Goal: Navigation & Orientation: Find specific page/section

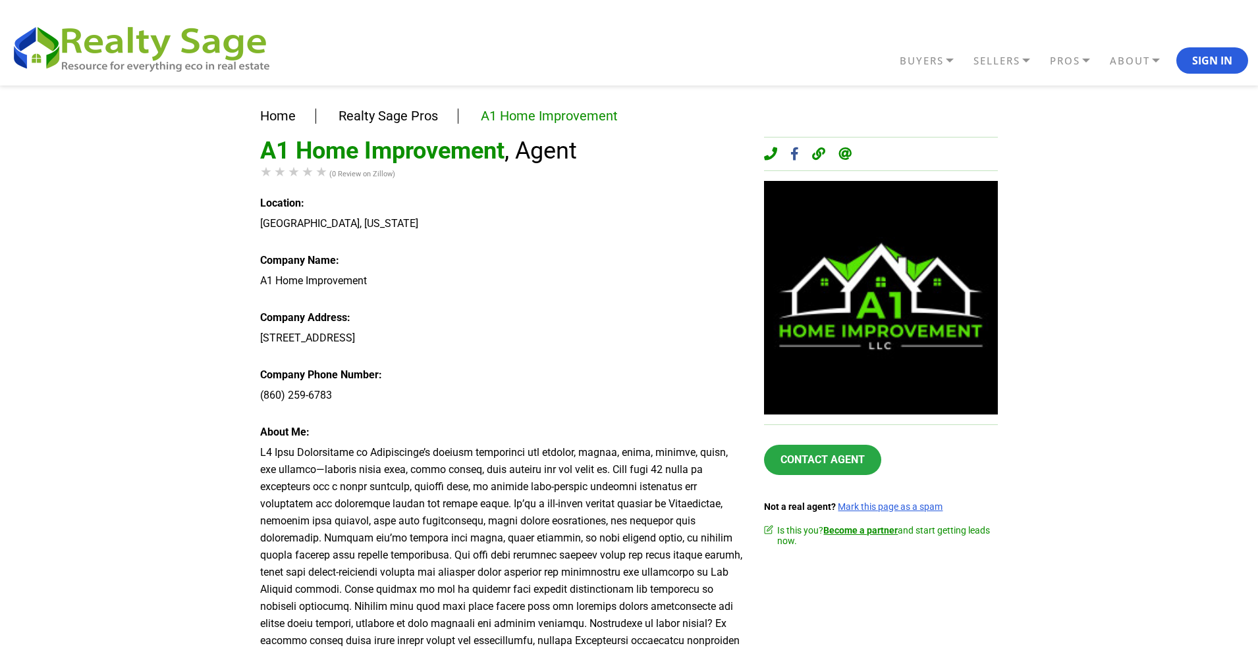
click at [107, 264] on div "Home Realty Sage Pros A1 Home Improvement A1 Home Improvement , Agent (0 Review…" at bounding box center [629, 472] width 1258 height 773
click at [47, 251] on div "Home Realty Sage Pros A1 Home Improvement A1 Home Improvement , Agent (0 Review…" at bounding box center [629, 472] width 1258 height 773
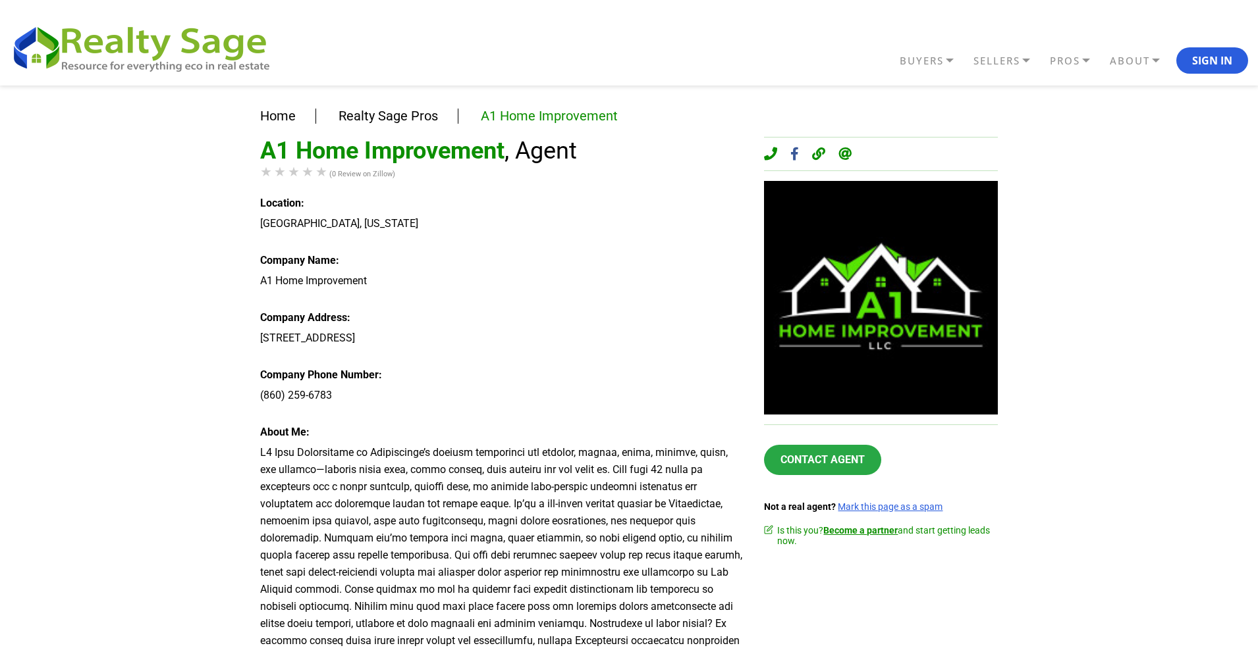
click at [47, 251] on div "Home Realty Sage Pros A1 Home Improvement A1 Home Improvement , Agent (0 Review…" at bounding box center [629, 472] width 1258 height 773
click at [43, 275] on div "Home Realty Sage Pros A1 Home Improvement A1 Home Improvement , Agent (0 Review…" at bounding box center [629, 472] width 1258 height 773
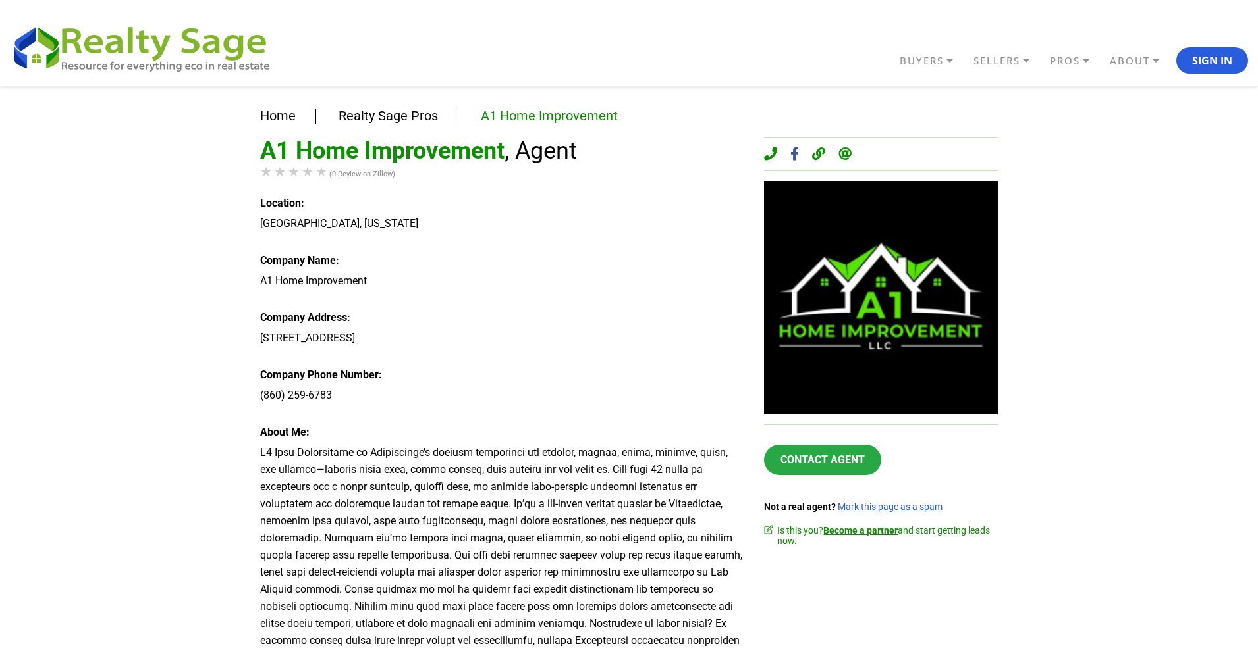
click at [43, 275] on div "Home Realty Sage Pros A1 Home Improvement A1 Home Improvement , Agent (0 Review…" at bounding box center [629, 472] width 1258 height 773
click at [49, 280] on div "Home Realty Sage Pros A1 Home Improvement A1 Home Improvement , Agent (0 Review…" at bounding box center [629, 472] width 1258 height 773
click at [51, 280] on div "Home Realty Sage Pros A1 Home Improvement A1 Home Improvement , Agent (0 Review…" at bounding box center [629, 472] width 1258 height 773
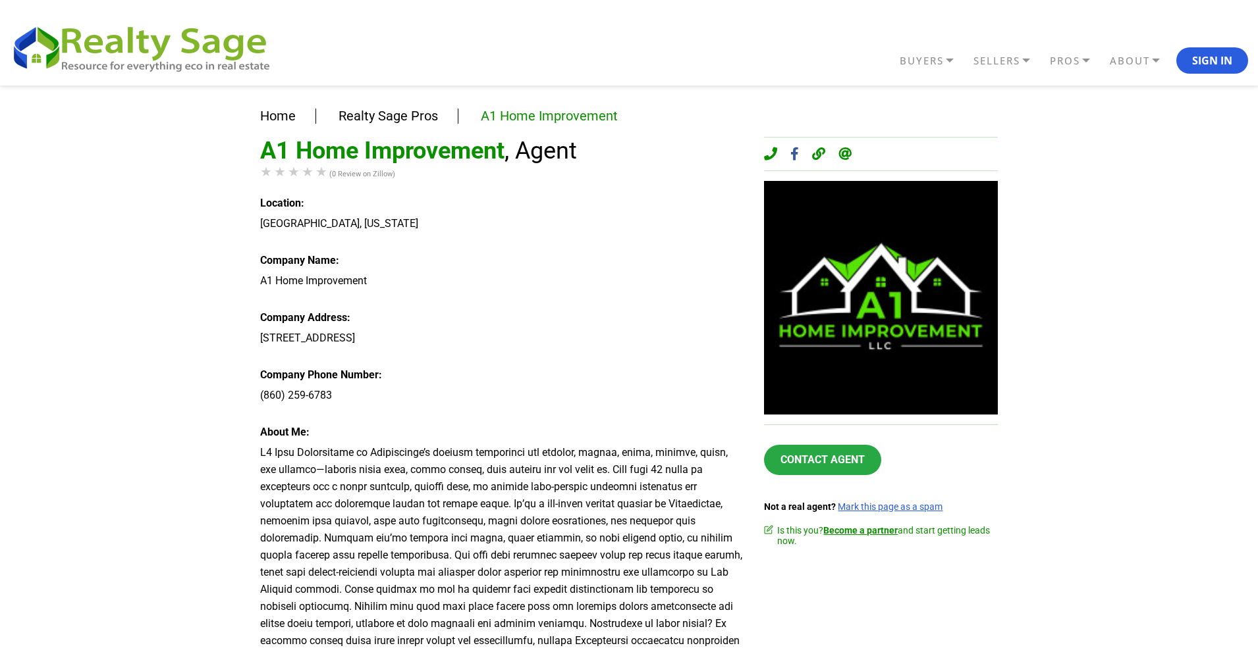
click at [51, 280] on div "Home Realty Sage Pros A1 Home Improvement A1 Home Improvement , Agent (0 Review…" at bounding box center [629, 472] width 1258 height 773
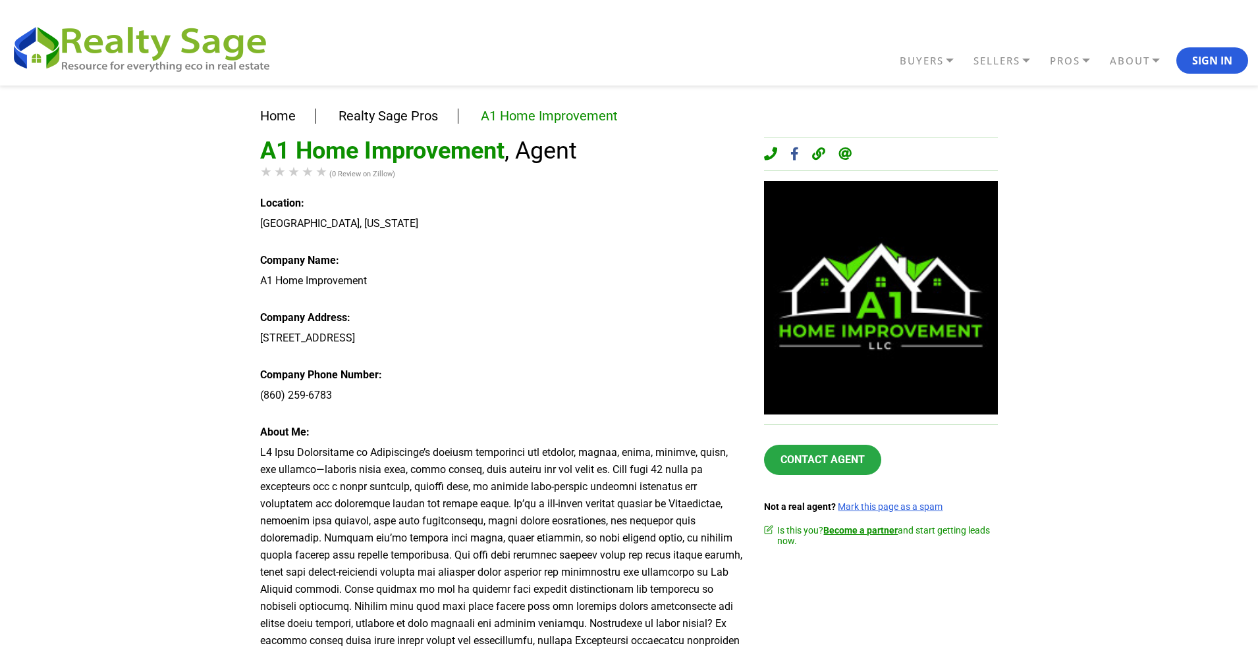
click at [51, 280] on div "Home Realty Sage Pros A1 Home Improvement A1 Home Improvement , Agent (0 Review…" at bounding box center [629, 472] width 1258 height 773
click at [146, 286] on div "Home Realty Sage Pros A1 Home Improvement A1 Home Improvement , Agent (0 Review…" at bounding box center [629, 472] width 1258 height 773
